Goal: Transaction & Acquisition: Subscribe to service/newsletter

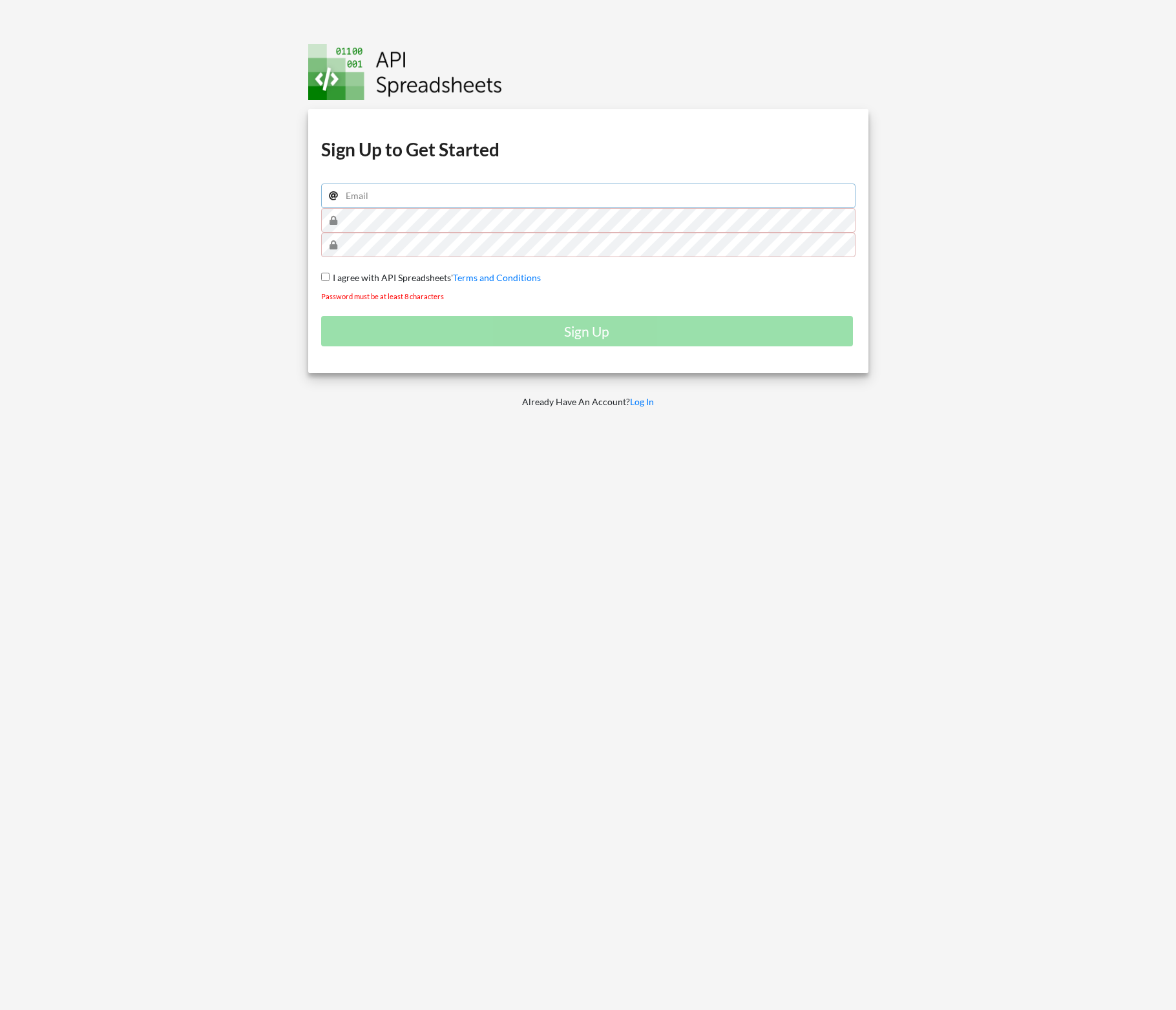
click at [352, 202] on input "email" at bounding box center [588, 195] width 534 height 25
type input "[EMAIL_ADDRESS][DOMAIN_NAME]"
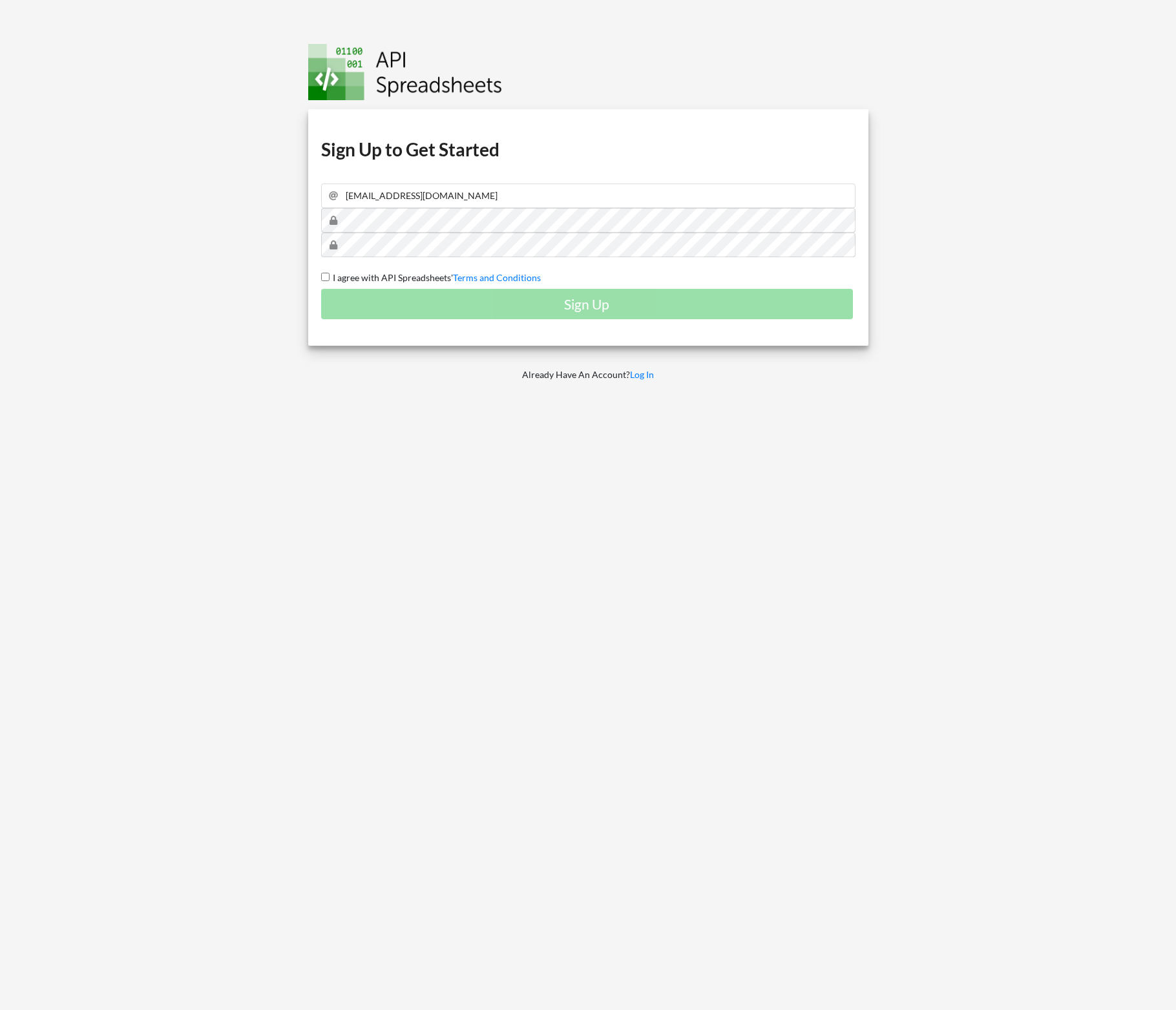
click at [327, 276] on input "I agree with API Spreadsheets' Terms and Conditions" at bounding box center [325, 276] width 8 height 8
checkbox input "true"
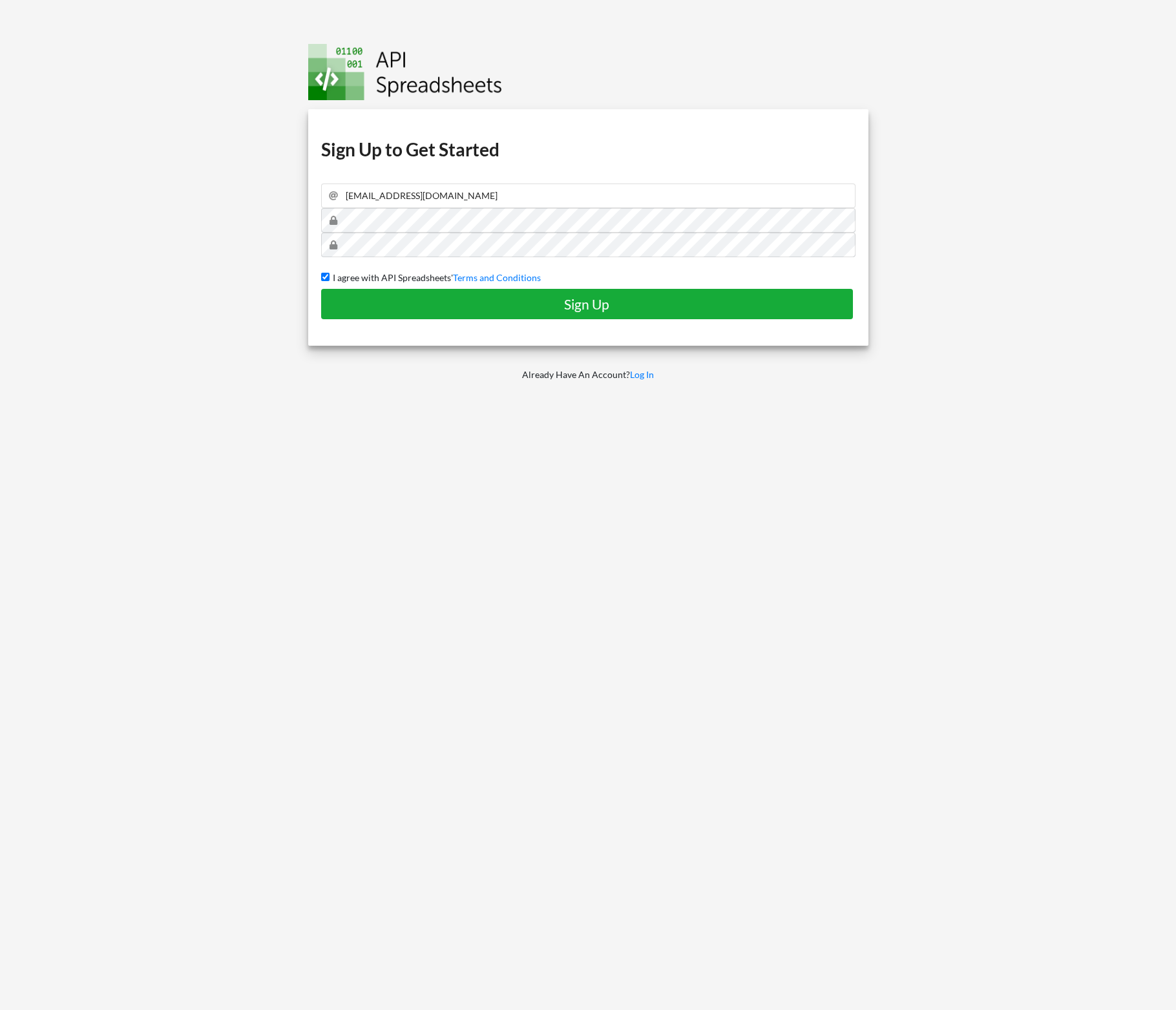
click at [520, 305] on h4 "Sign Up" at bounding box center [587, 304] width 505 height 16
checkbox input "false"
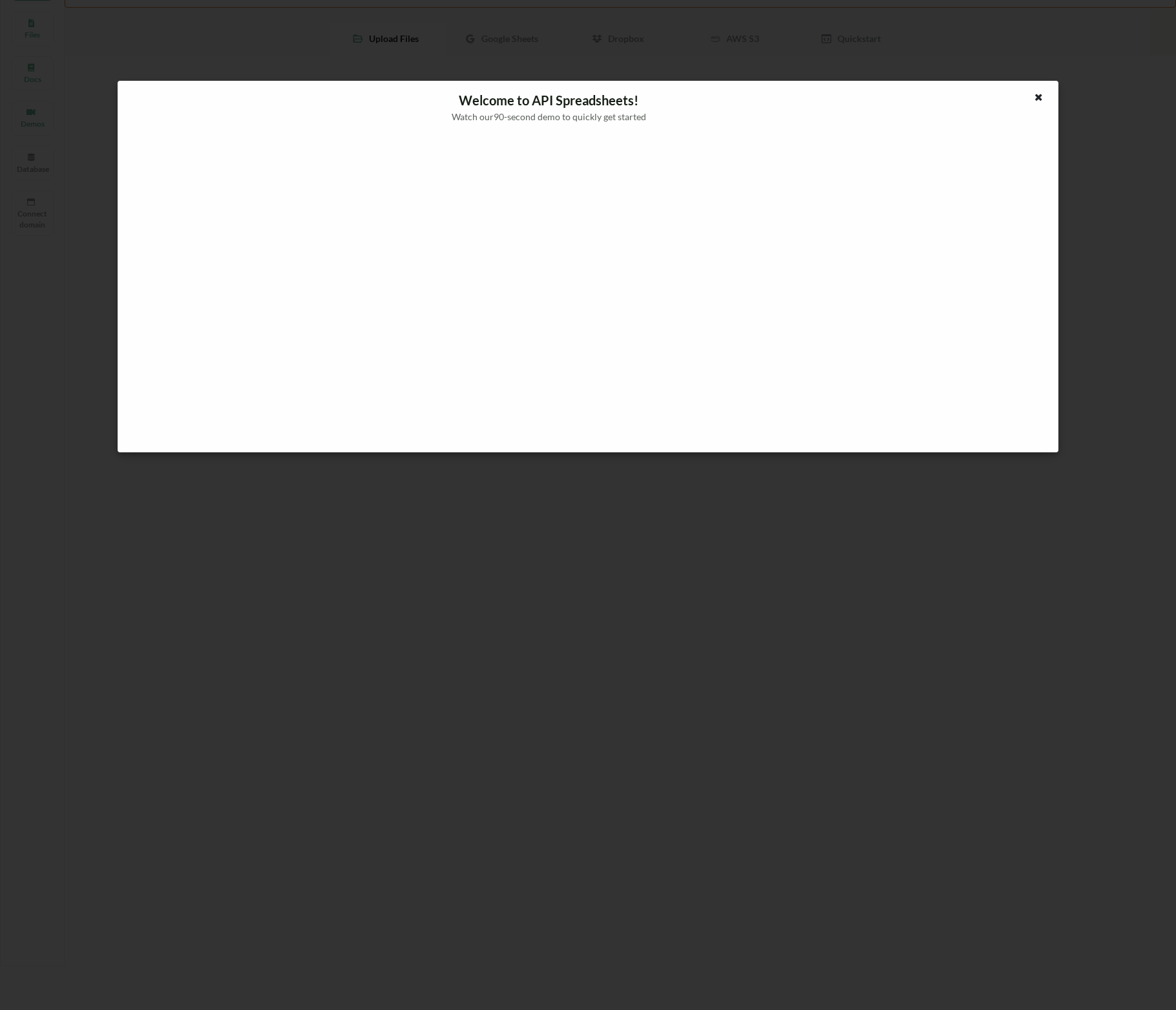
scroll to position [88, 0]
click at [1042, 97] on icon at bounding box center [1038, 96] width 11 height 9
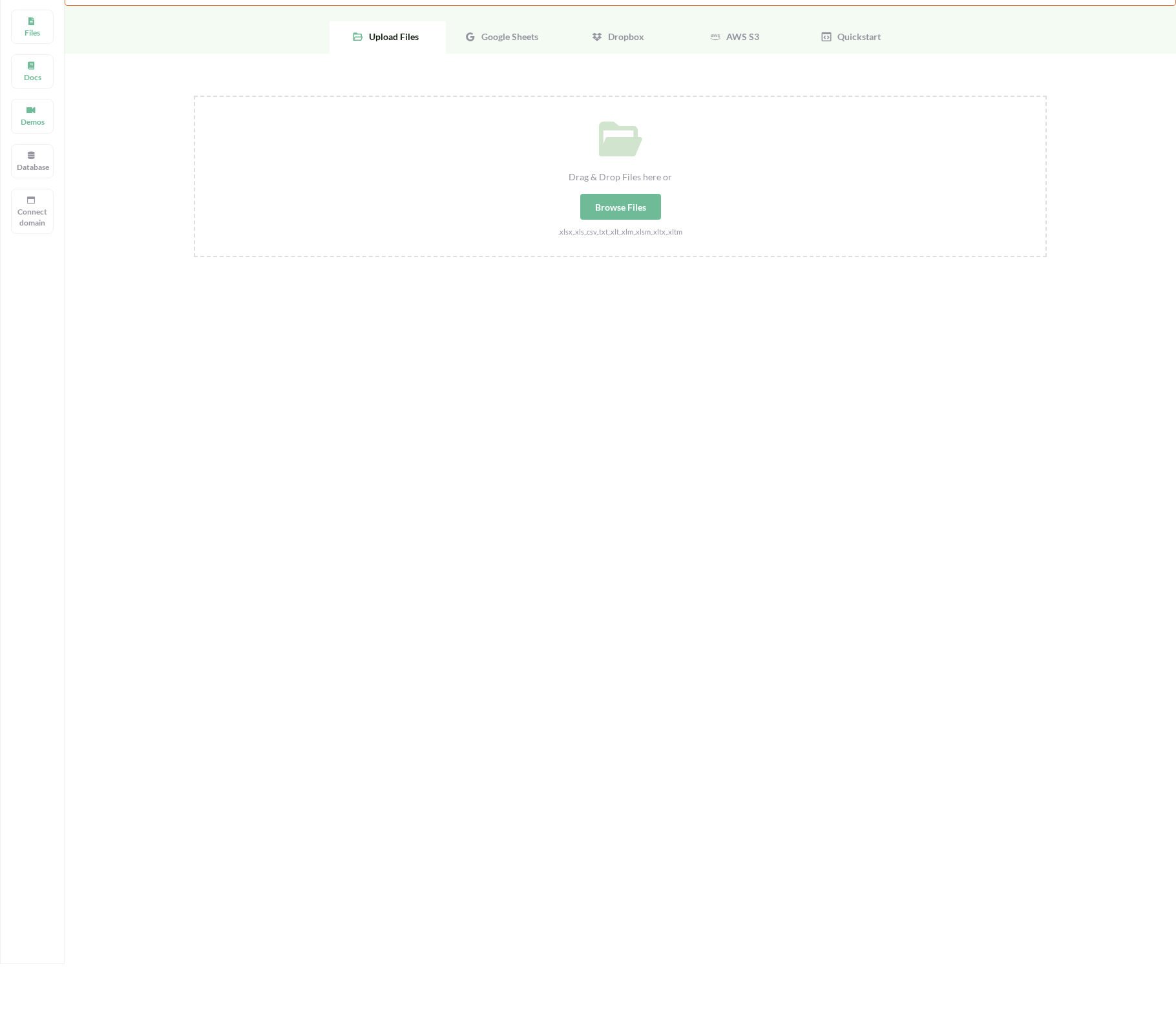
click at [514, 37] on span "Google Sheets" at bounding box center [507, 36] width 62 height 11
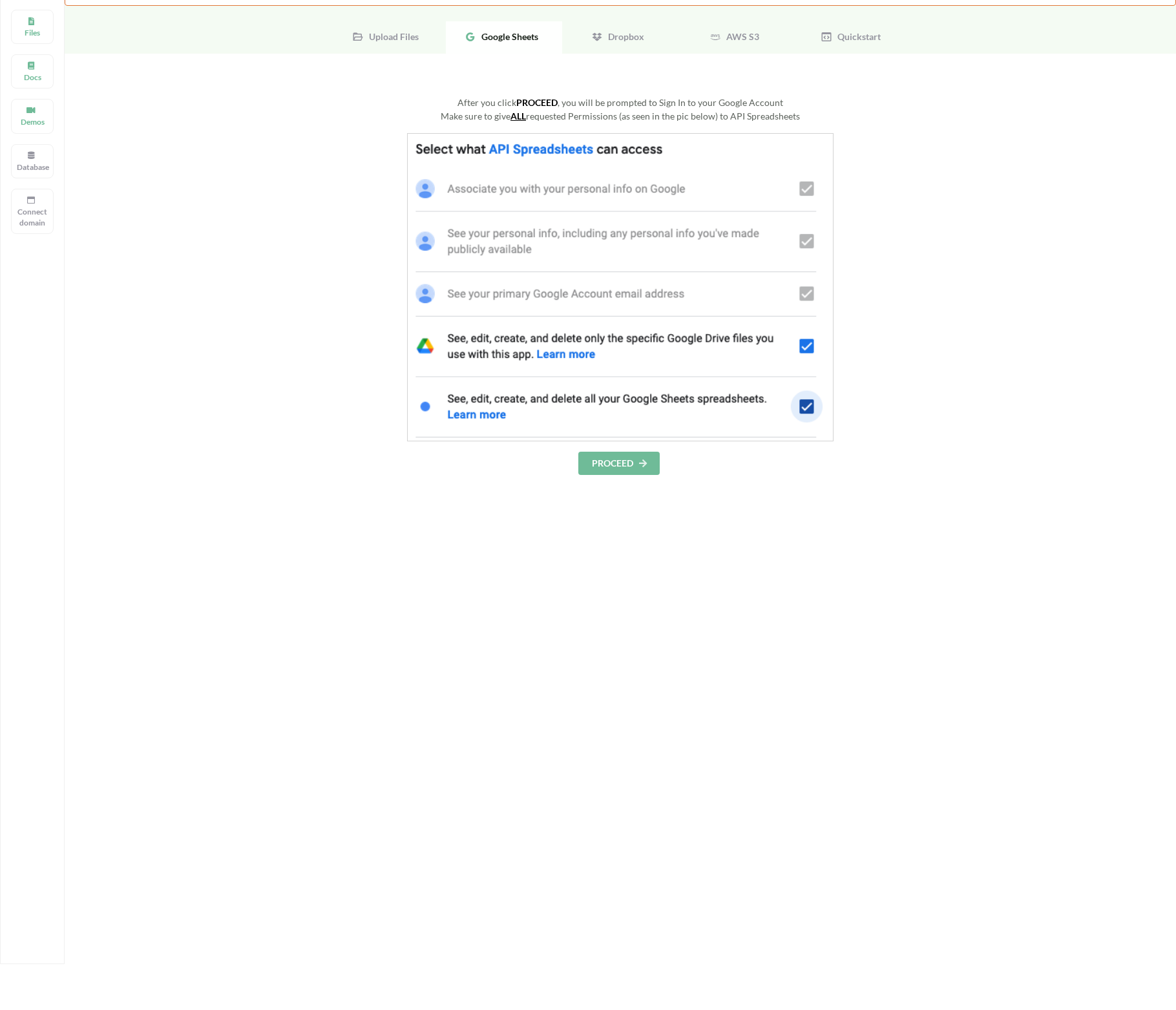
click at [612, 466] on button "PROCEED" at bounding box center [618, 463] width 82 height 23
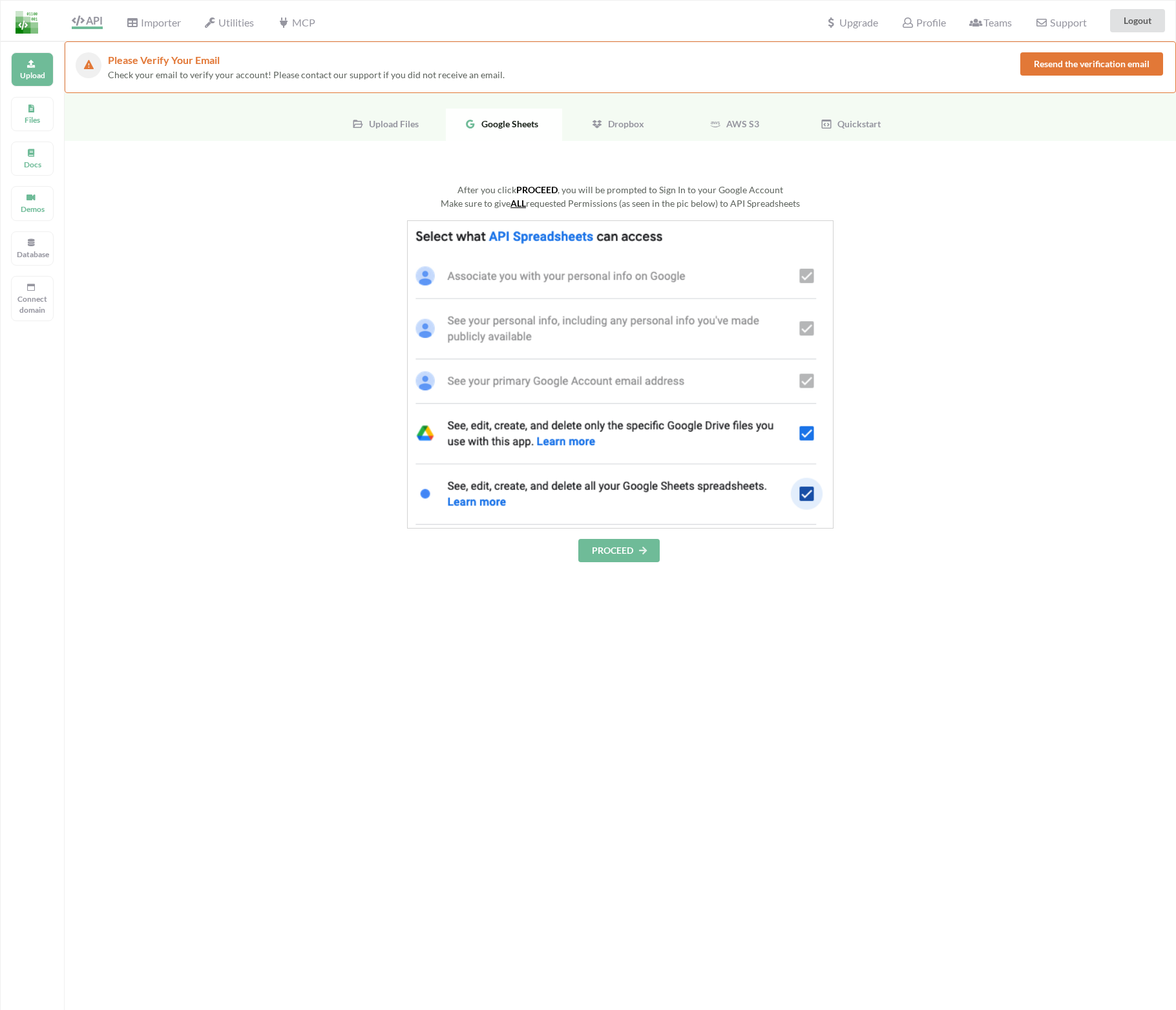
scroll to position [0, 0]
